Goal: Task Accomplishment & Management: Manage account settings

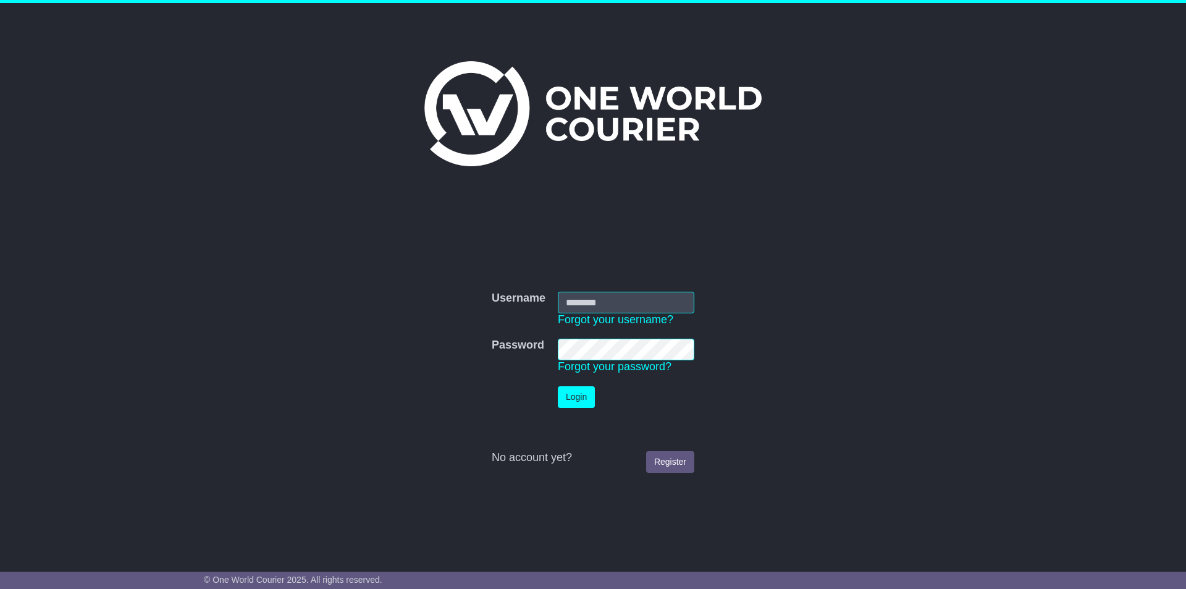
click at [588, 297] on input "Username" at bounding box center [626, 303] width 137 height 22
type input "*"
type input "**********"
click at [558, 386] on button "Login" at bounding box center [576, 397] width 37 height 22
